Goal: Task Accomplishment & Management: Manage account settings

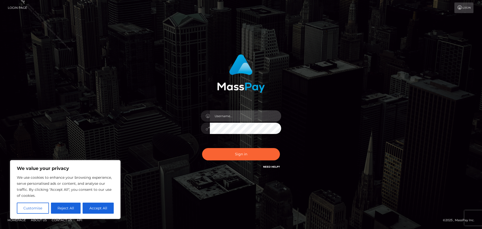
click at [227, 111] on input "text" at bounding box center [245, 115] width 71 height 11
drag, startPoint x: 93, startPoint y: 209, endPoint x: 95, endPoint y: 205, distance: 3.9
click at [93, 209] on button "Accept All" at bounding box center [98, 207] width 31 height 11
checkbox input "true"
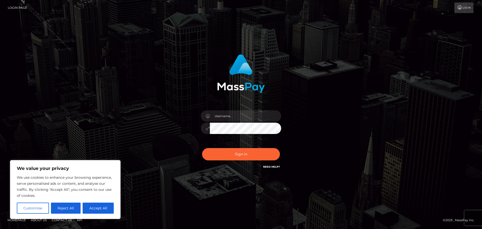
checkbox input "true"
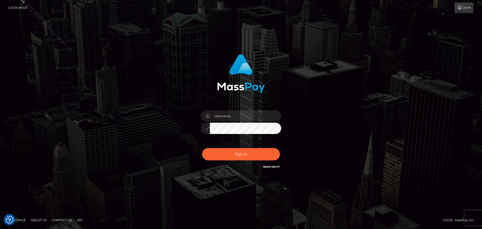
drag, startPoint x: 148, startPoint y: 101, endPoint x: 230, endPoint y: 99, distance: 82.4
click at [161, 97] on div "Sign in" at bounding box center [241, 114] width 286 height 128
click at [244, 115] on input "text" at bounding box center [245, 115] width 71 height 11
type input "[PERSON_NAME].Silversocial"
drag, startPoint x: 247, startPoint y: 153, endPoint x: 256, endPoint y: 148, distance: 10.3
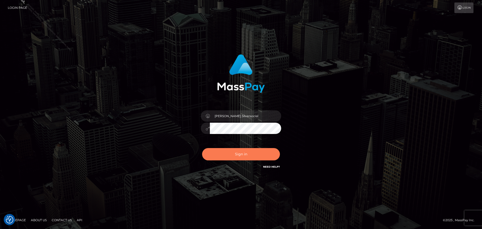
click at [248, 153] on button "Sign in" at bounding box center [241, 154] width 78 height 12
drag, startPoint x: 330, startPoint y: 111, endPoint x: 309, endPoint y: 76, distance: 40.7
click at [330, 107] on div "[PERSON_NAME].Silversocial Sign in" at bounding box center [241, 114] width 286 height 128
click at [307, 62] on div at bounding box center [241, 71] width 132 height 42
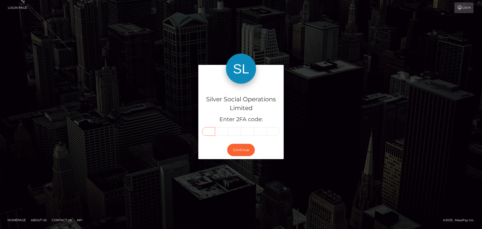
click at [212, 133] on input "text" at bounding box center [208, 131] width 13 height 9
type input "1"
type input "3"
type input "2"
type input "4"
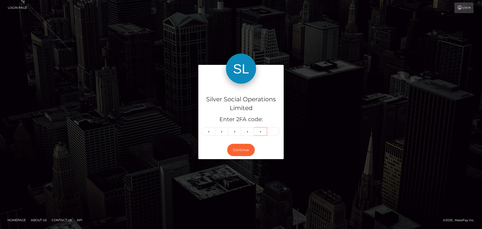
type input "9"
type input "8"
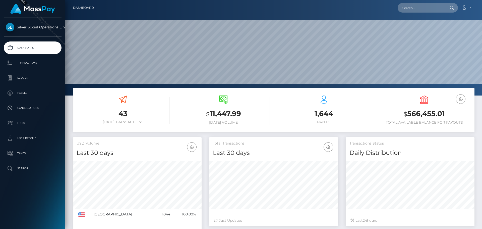
scroll to position [89, 129]
